Goal: Submit feedback/report problem

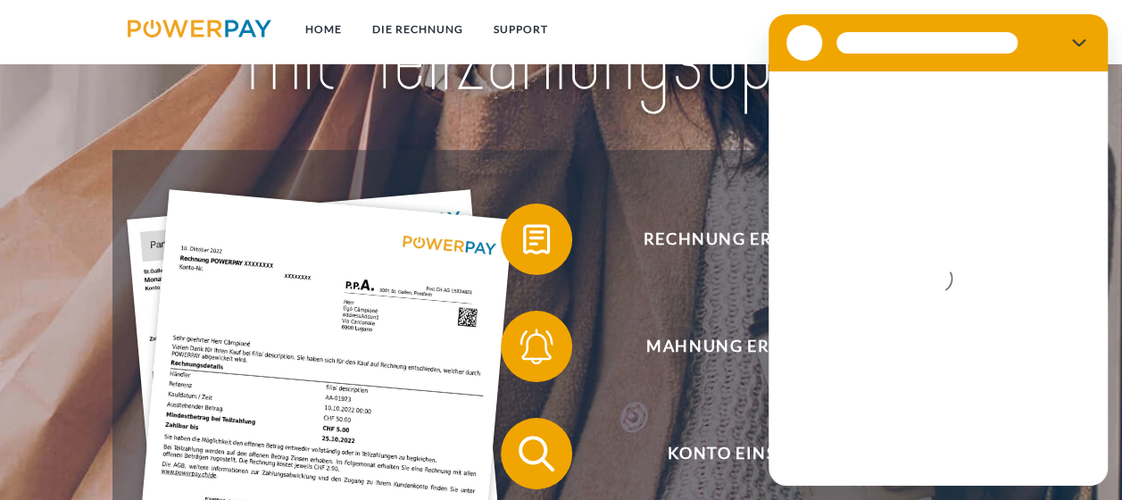
scroll to position [179, 0]
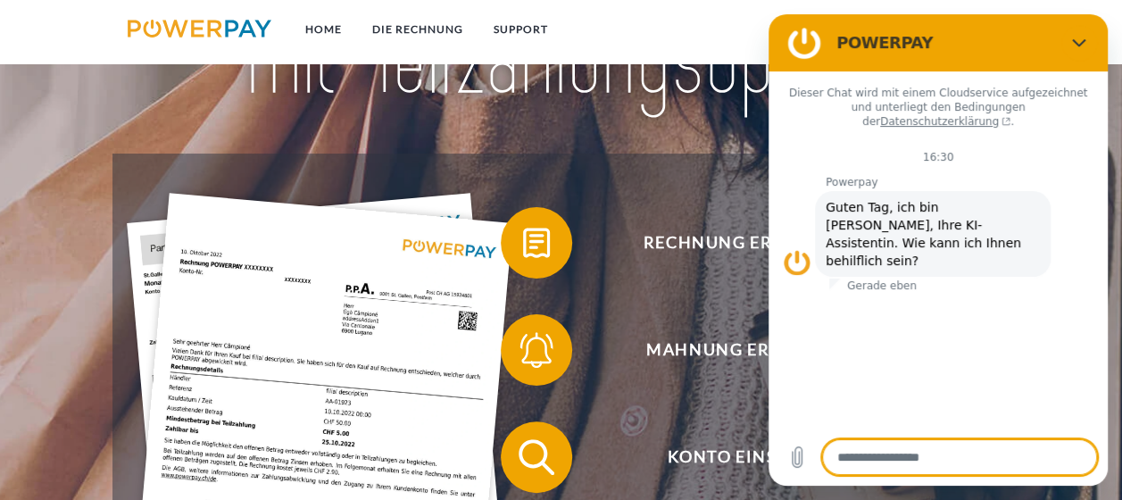
click at [754, 139] on div at bounding box center [562, -1] width 898 height 307
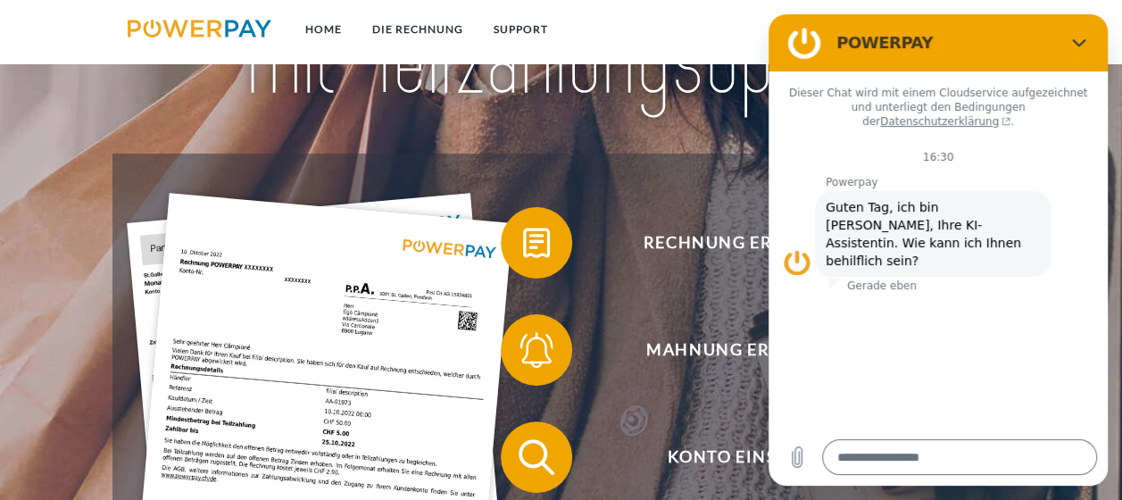
click at [715, 43] on nav "Home DIE RECHNUNG SUPPORT agb" at bounding box center [561, 31] width 1122 height 63
click at [443, 23] on link "DIE RECHNUNG" at bounding box center [417, 29] width 121 height 32
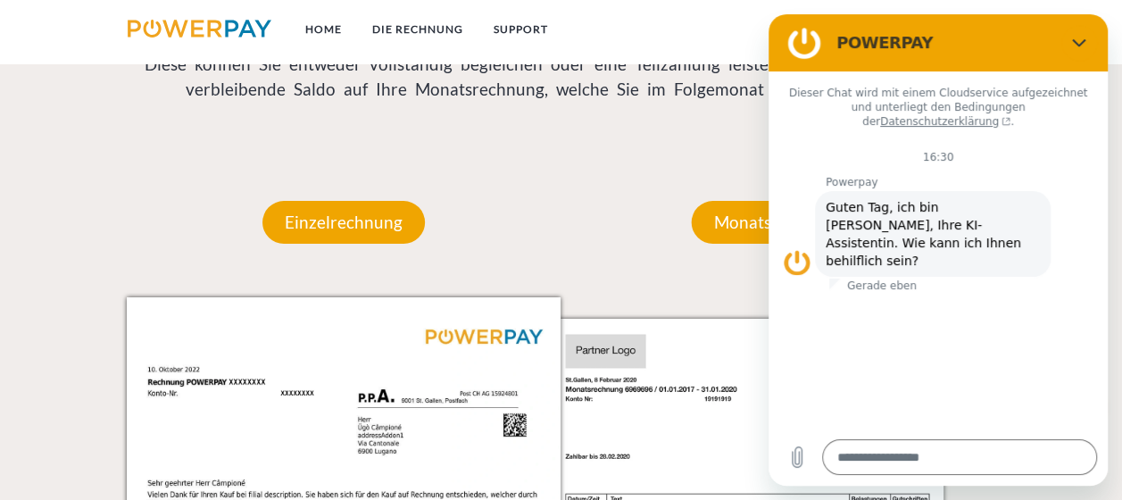
scroll to position [1431, 0]
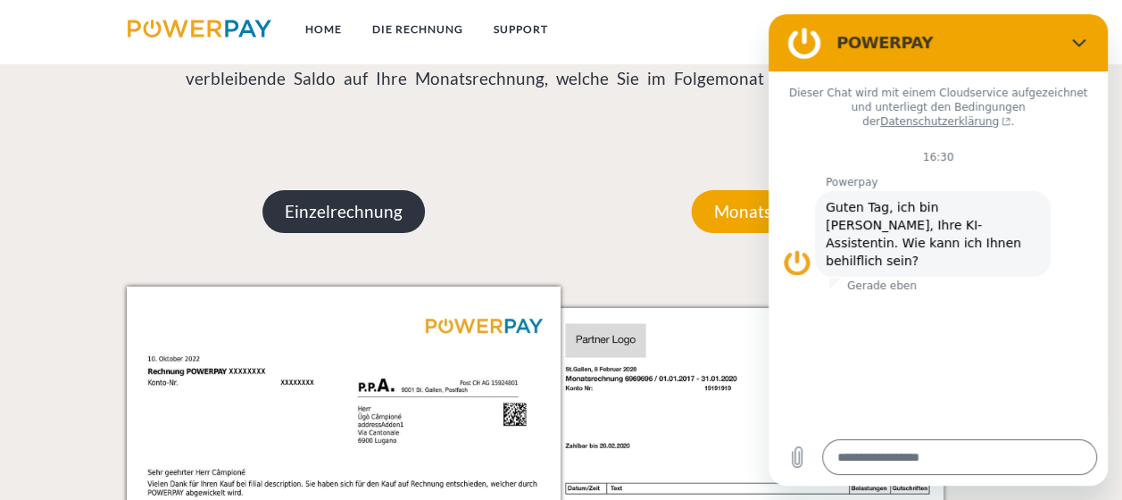
click at [330, 220] on p "Einzelrechnung" at bounding box center [344, 211] width 163 height 43
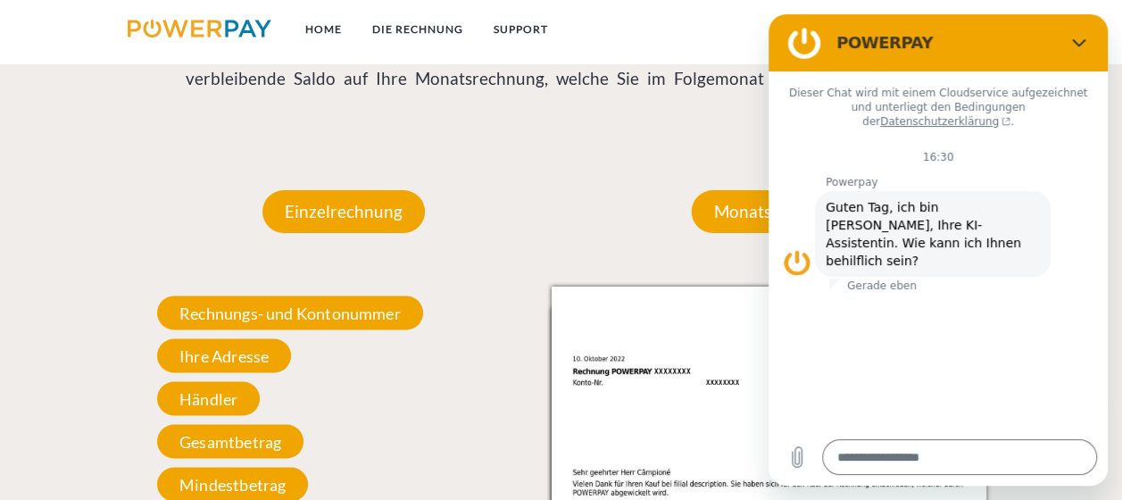
scroll to position [1521, 0]
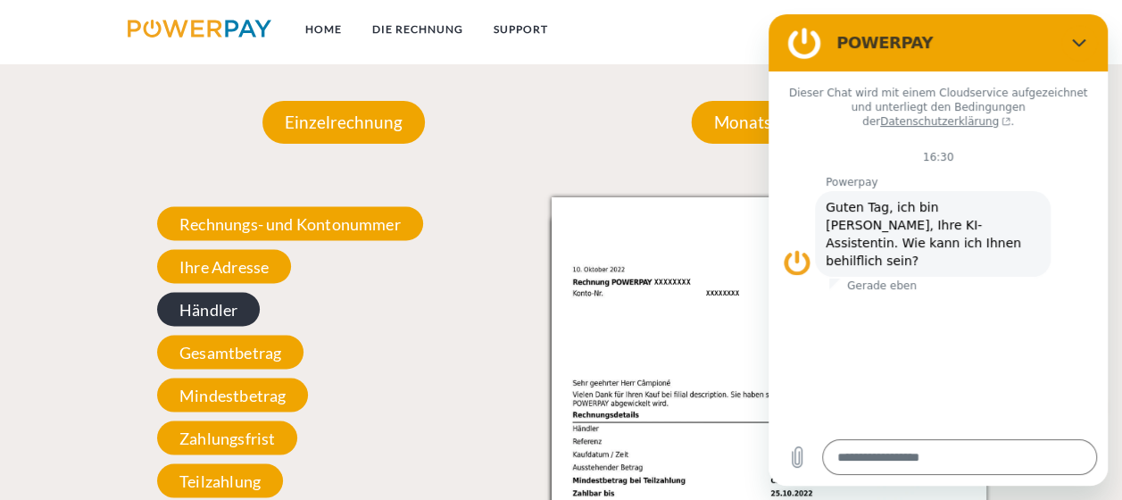
click at [200, 302] on span "Händler" at bounding box center [208, 309] width 103 height 34
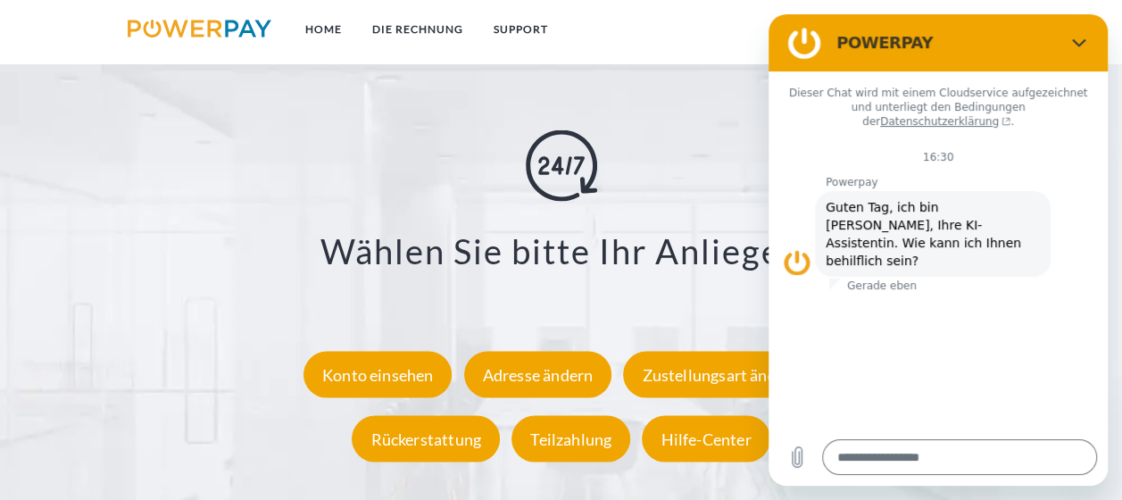
scroll to position [2949, 0]
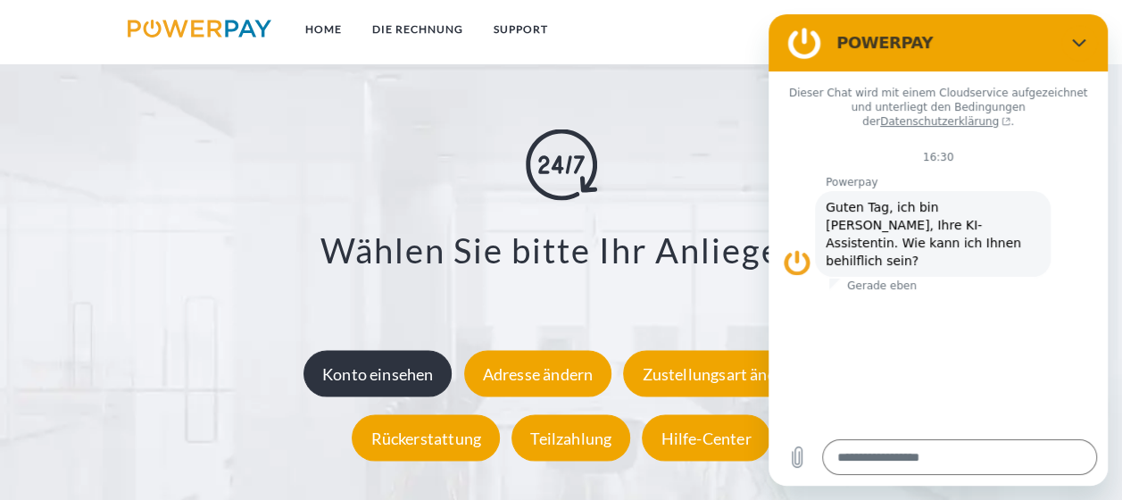
click at [396, 365] on div "Konto einsehen" at bounding box center [378, 374] width 149 height 46
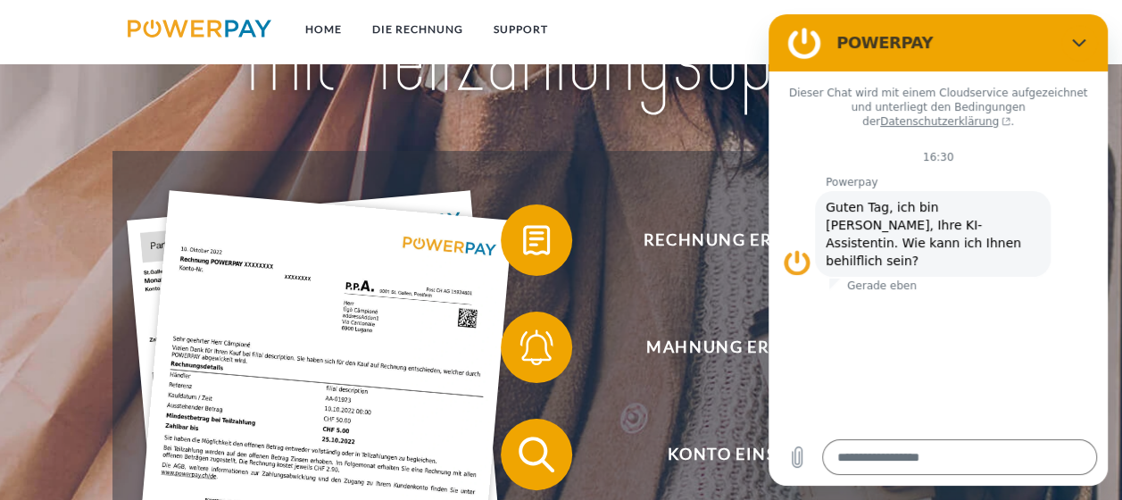
scroll to position [179, 0]
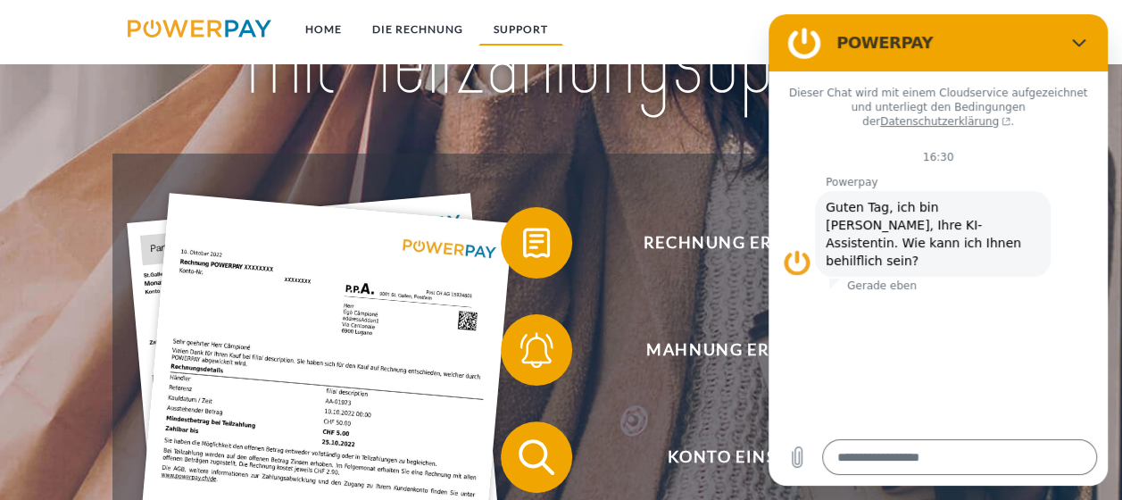
click at [533, 29] on link "SUPPORT" at bounding box center [521, 29] width 85 height 32
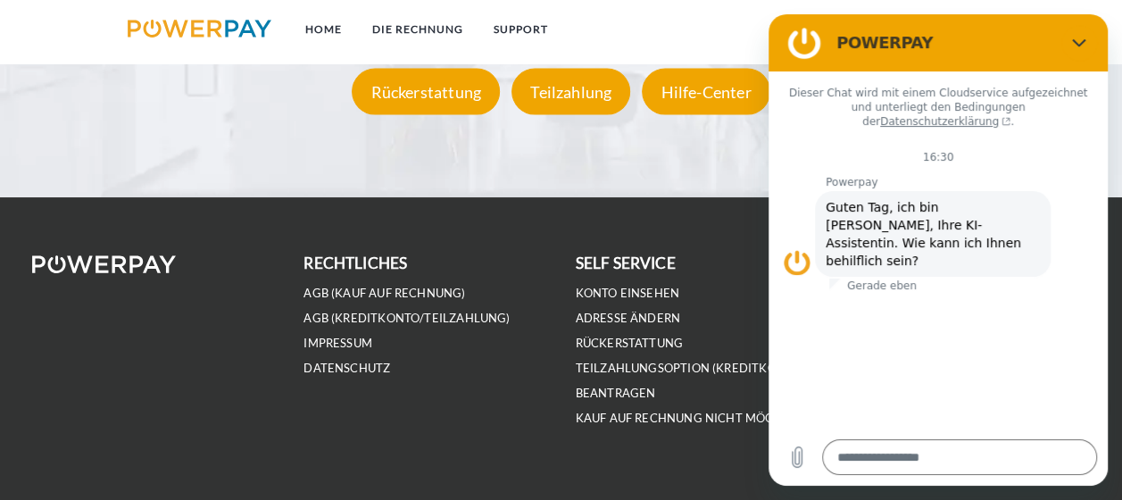
scroll to position [3324, 0]
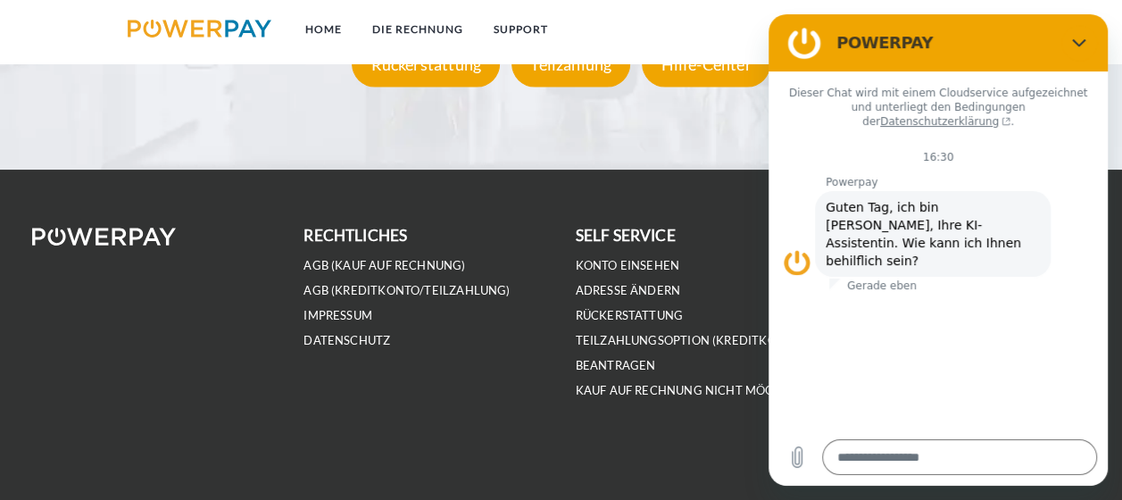
type textarea "*"
